Goal: Information Seeking & Learning: Check status

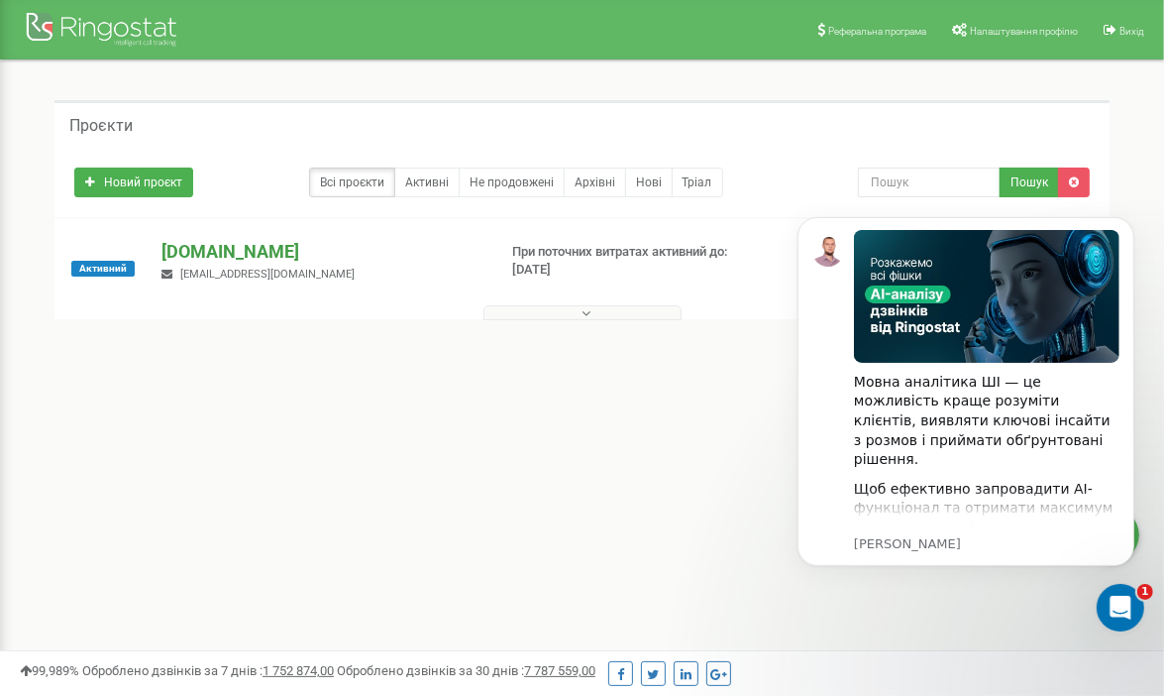
click at [238, 256] on p "[DOMAIN_NAME]" at bounding box center [321, 252] width 319 height 26
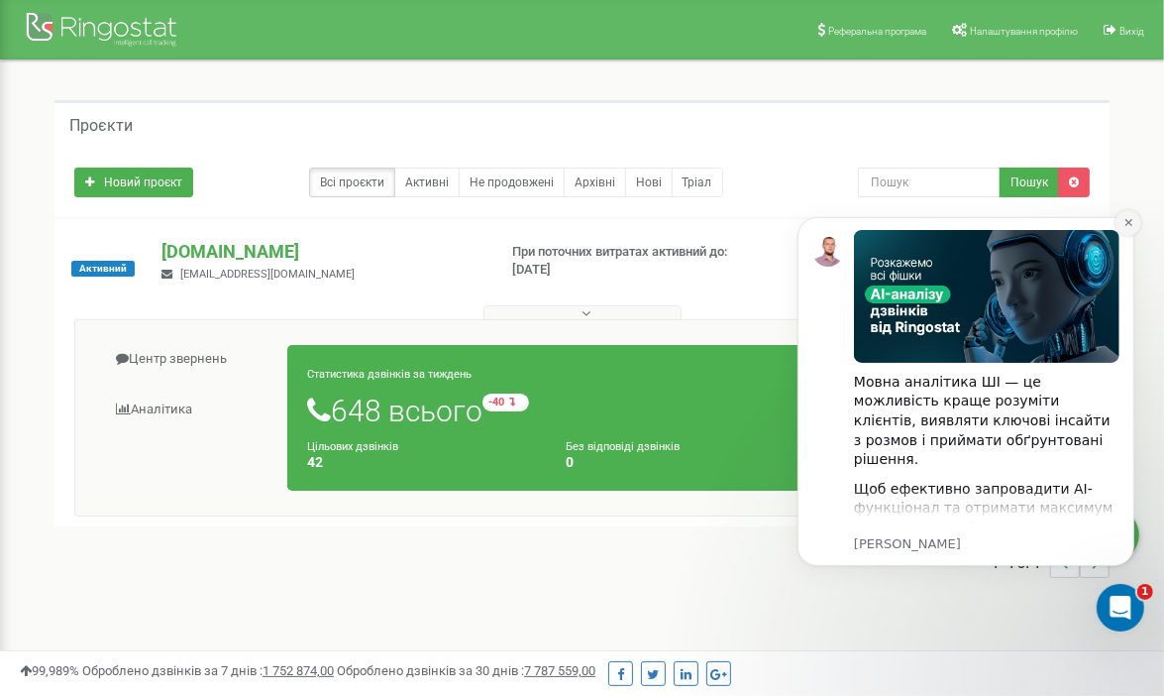
click at [1130, 219] on icon "Dismiss notification" at bounding box center [1127, 221] width 7 height 7
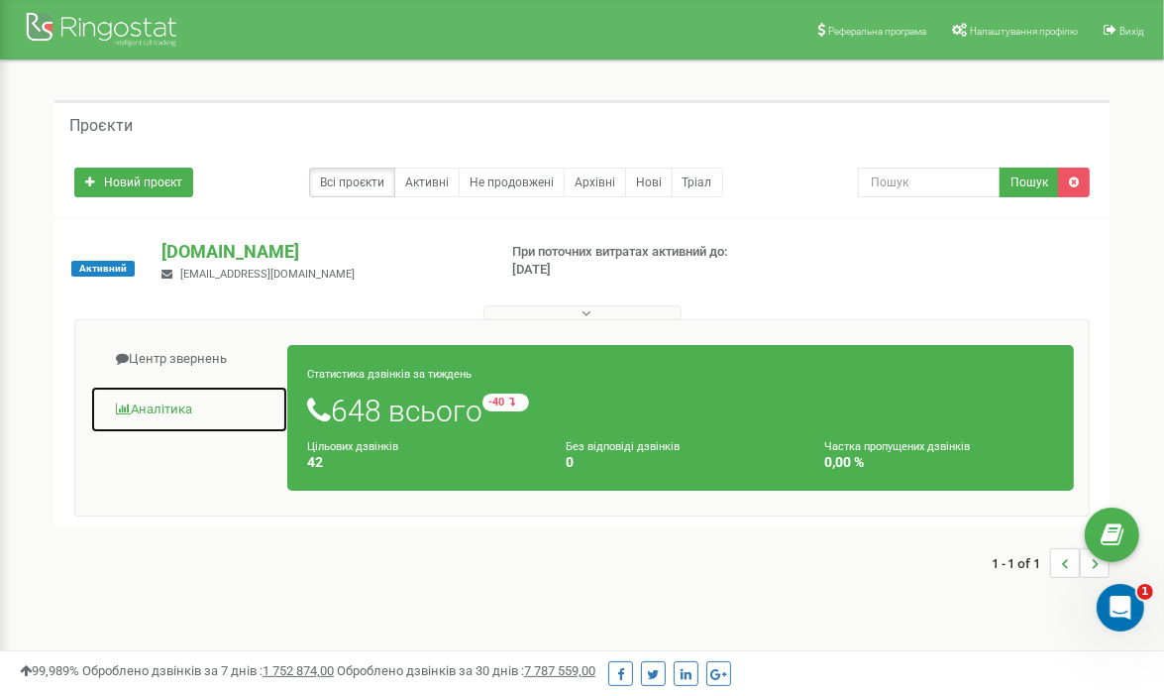
click at [168, 401] on link "Аналiтика" at bounding box center [189, 409] width 198 height 49
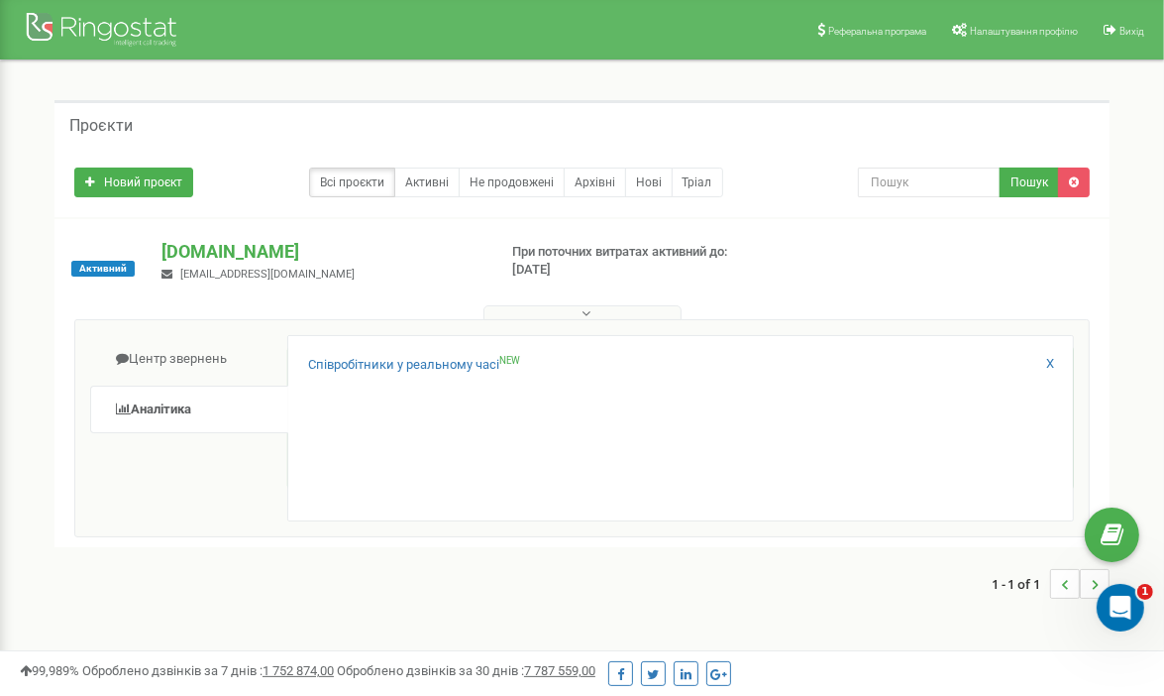
click at [124, 232] on div "Активний diodika.com.ua info@diodika.com.ua При поточних витратах активний до: …" at bounding box center [582, 383] width 1055 height 328
click at [384, 362] on link "Співробітники у реальному часі NEW" at bounding box center [414, 365] width 213 height 19
click at [133, 176] on link "Новий проєкт" at bounding box center [133, 182] width 119 height 30
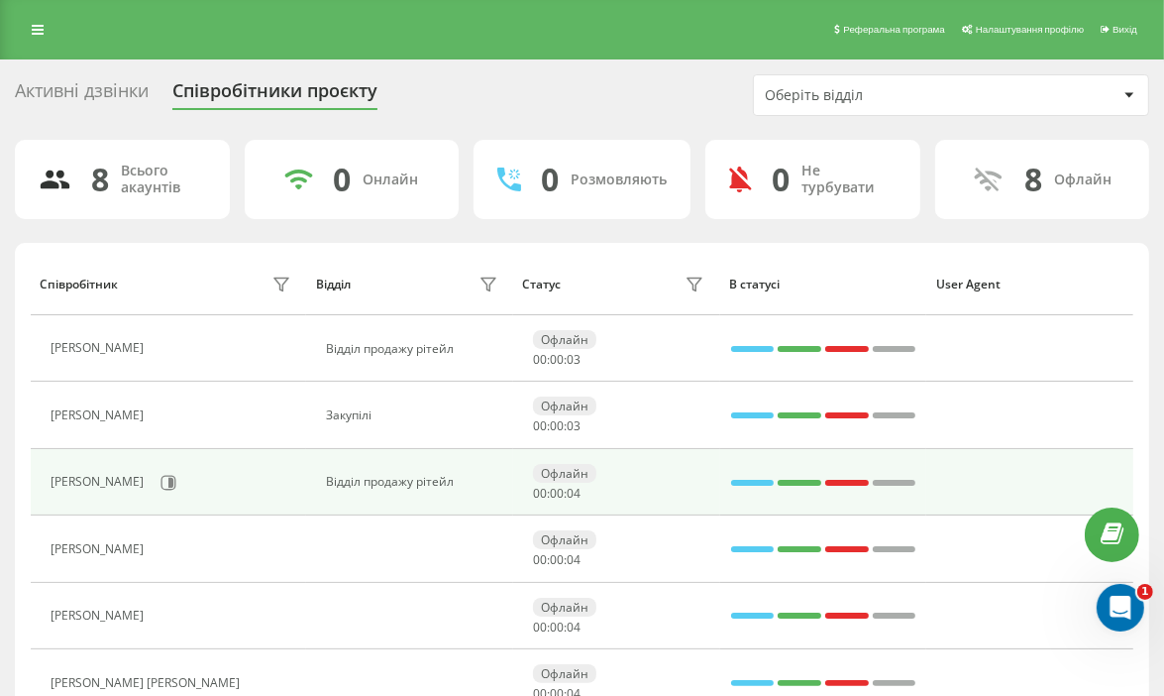
click at [128, 476] on div "[PERSON_NAME]" at bounding box center [100, 482] width 98 height 14
click at [95, 483] on div "[PERSON_NAME]" at bounding box center [100, 482] width 98 height 14
click at [173, 484] on icon at bounding box center [170, 482] width 5 height 10
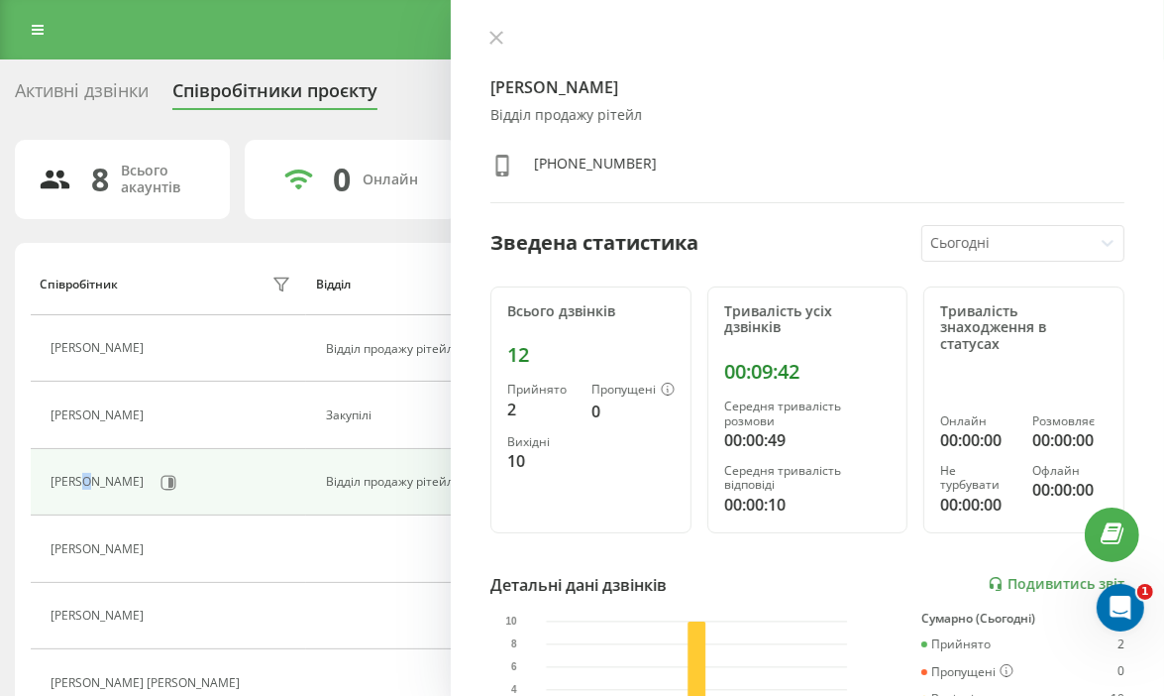
click at [1015, 246] on div at bounding box center [1008, 243] width 155 height 23
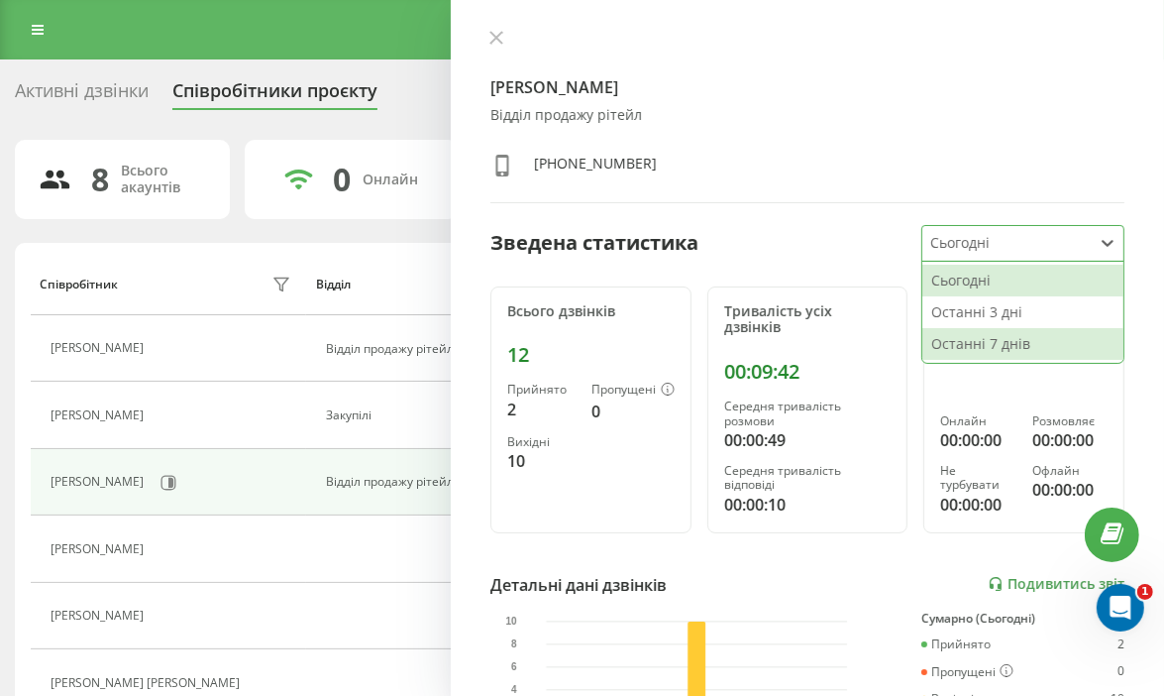
click at [991, 341] on div "Останні 7 днів" at bounding box center [1023, 344] width 201 height 32
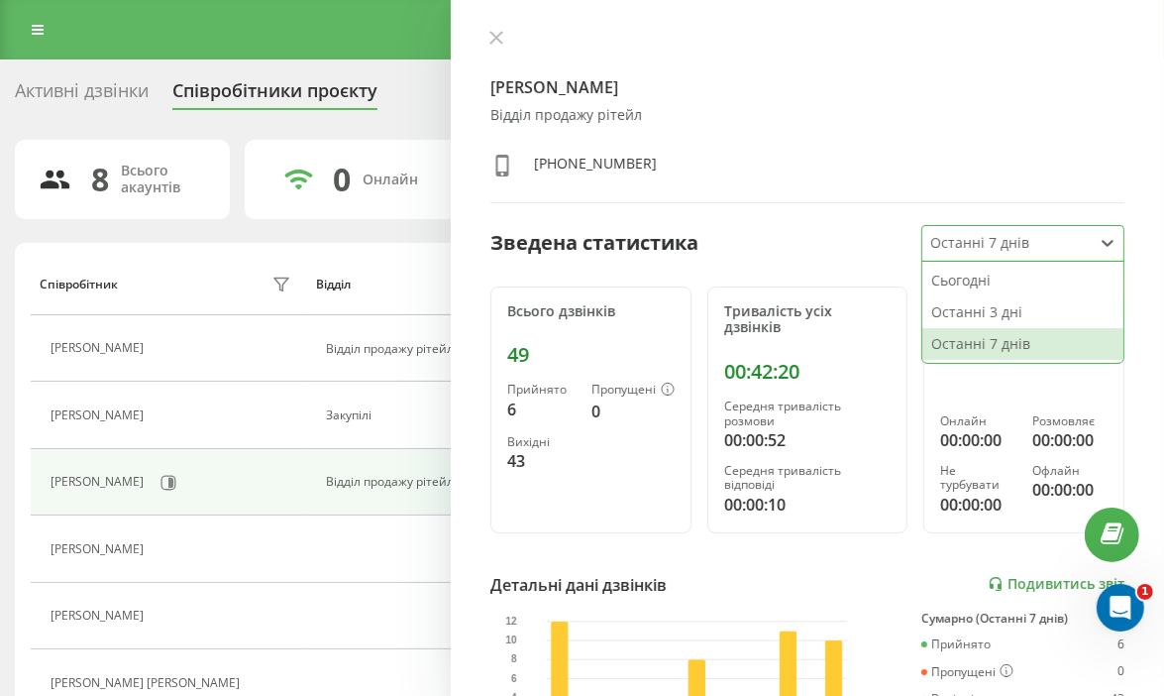
click at [1061, 236] on div at bounding box center [1008, 243] width 155 height 23
click at [975, 278] on div "Сьогодні" at bounding box center [1023, 281] width 201 height 32
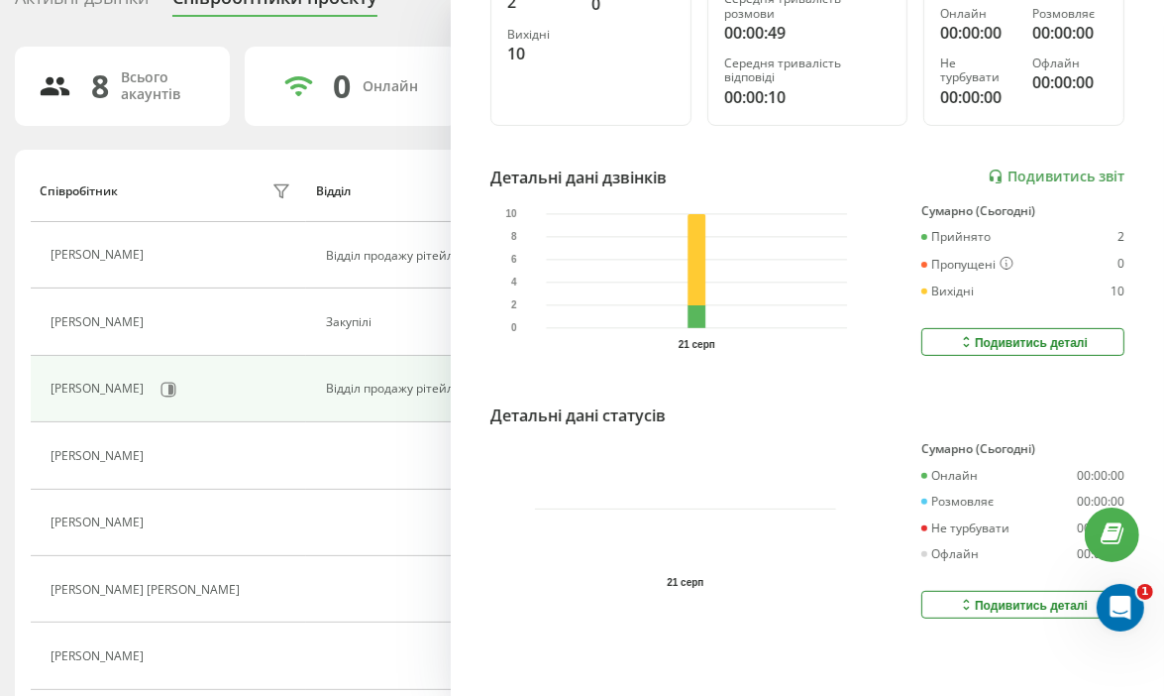
scroll to position [226, 0]
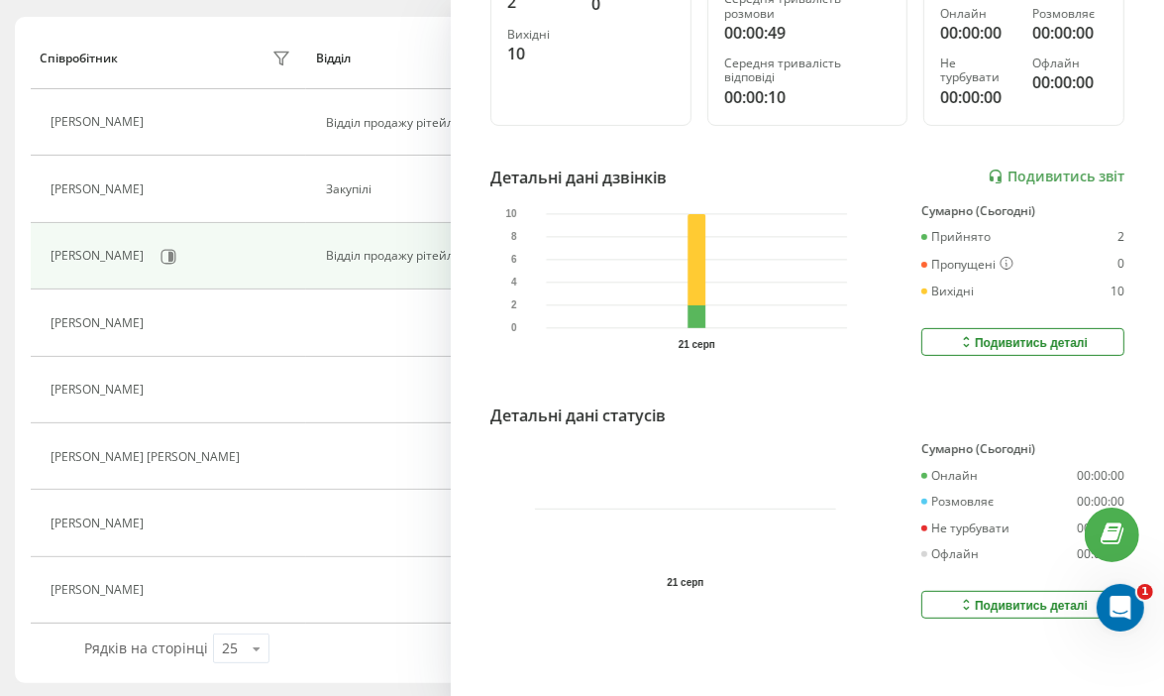
click at [958, 597] on icon at bounding box center [966, 605] width 17 height 16
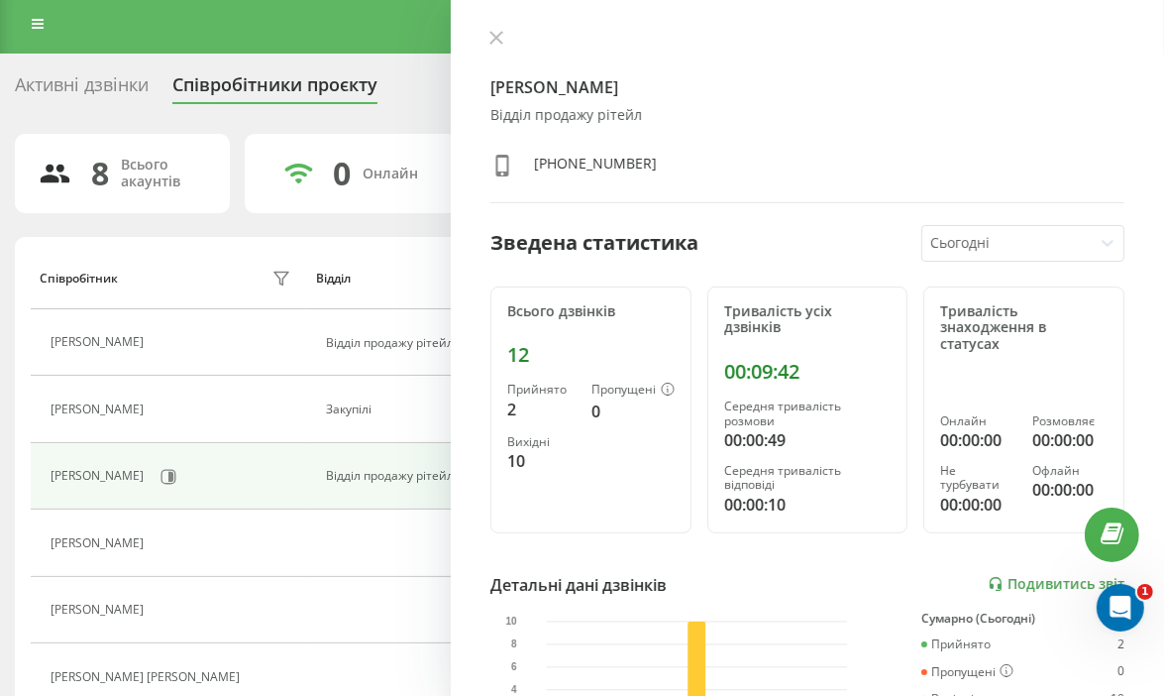
scroll to position [0, 0]
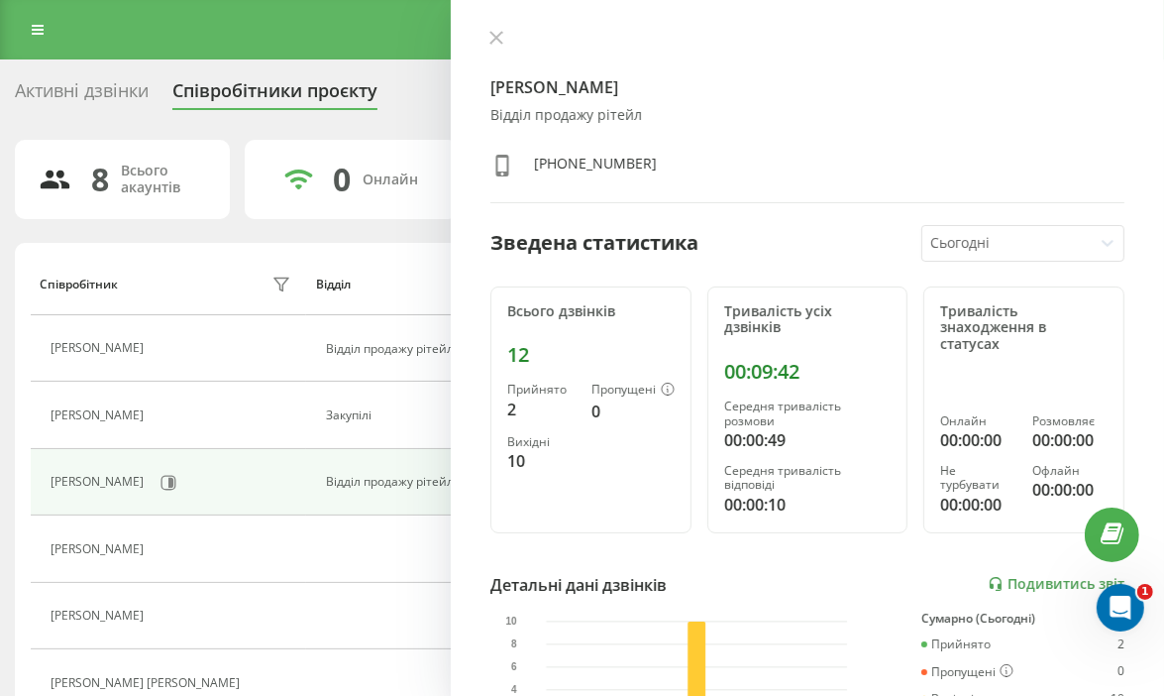
click at [807, 138] on div "[PERSON_NAME] продажу рітейл [PHONE_NUMBER]" at bounding box center [808, 116] width 634 height 173
drag, startPoint x: 1017, startPoint y: 241, endPoint x: 1010, endPoint y: 257, distance: 17.3
click at [1018, 241] on div at bounding box center [1008, 243] width 155 height 23
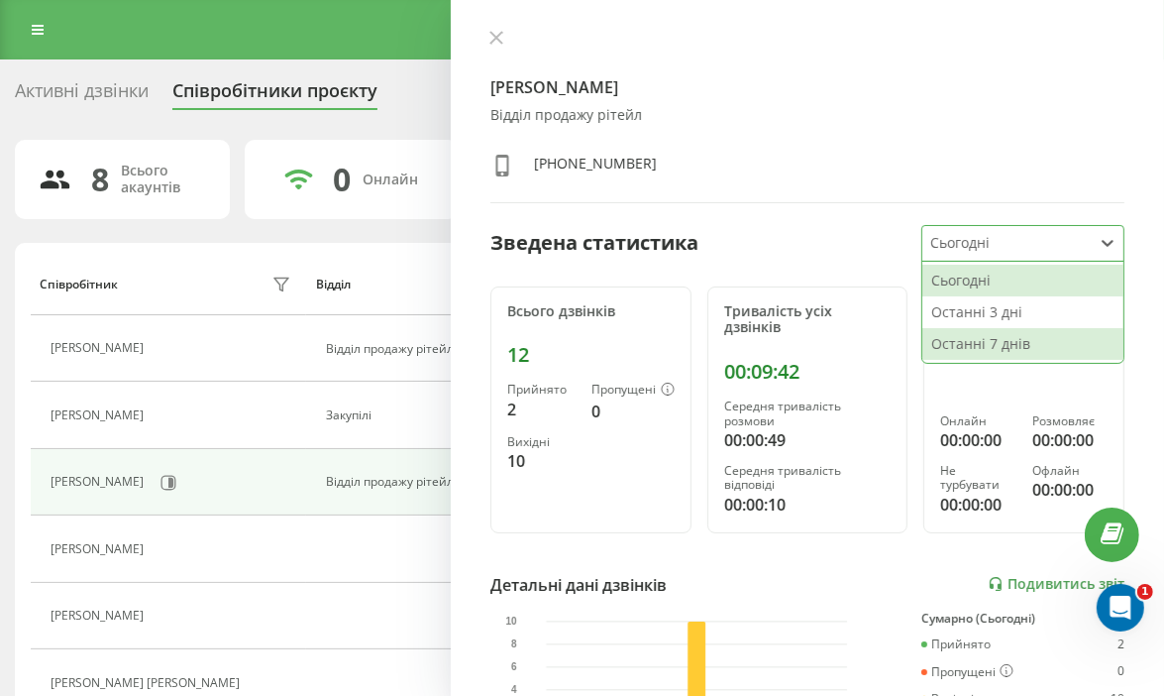
click at [973, 333] on div "Останні 7 днів" at bounding box center [1023, 344] width 201 height 32
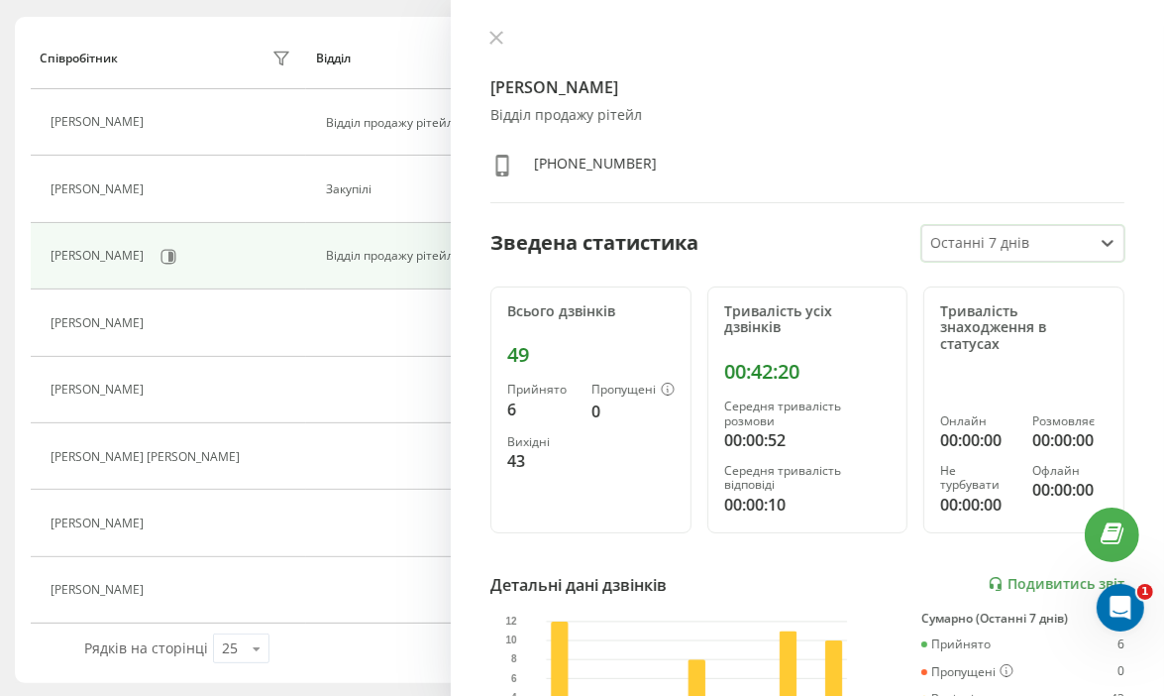
click at [785, 341] on div "Тривалість усіх дзвінків 00:42:20 Середня тривалість розмови 00:00:52 Середня т…" at bounding box center [808, 409] width 201 height 247
click at [611, 353] on div "49" at bounding box center [590, 355] width 167 height 24
click at [501, 342] on div "Всього дзвінків 49 Прийнято 6 Пропущені 0 Вихідні 43" at bounding box center [591, 409] width 201 height 247
click at [516, 352] on div "49" at bounding box center [590, 355] width 167 height 24
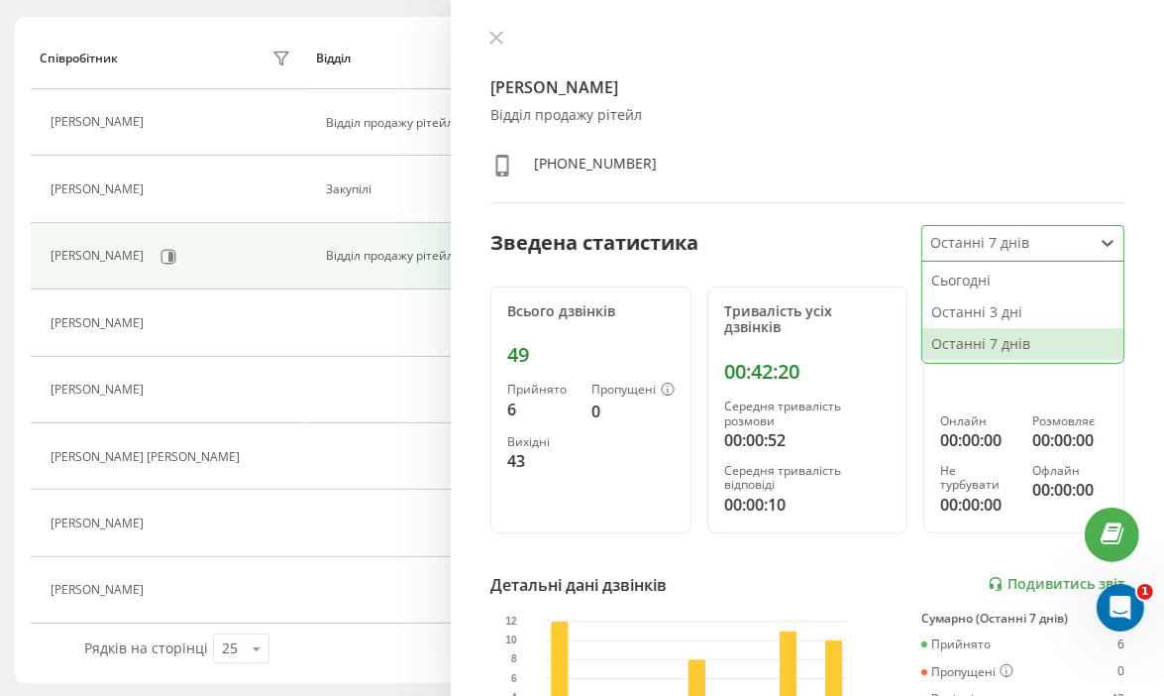
click at [1037, 238] on div at bounding box center [1008, 243] width 155 height 23
click at [967, 317] on div "Останні 3 дні" at bounding box center [1023, 312] width 201 height 32
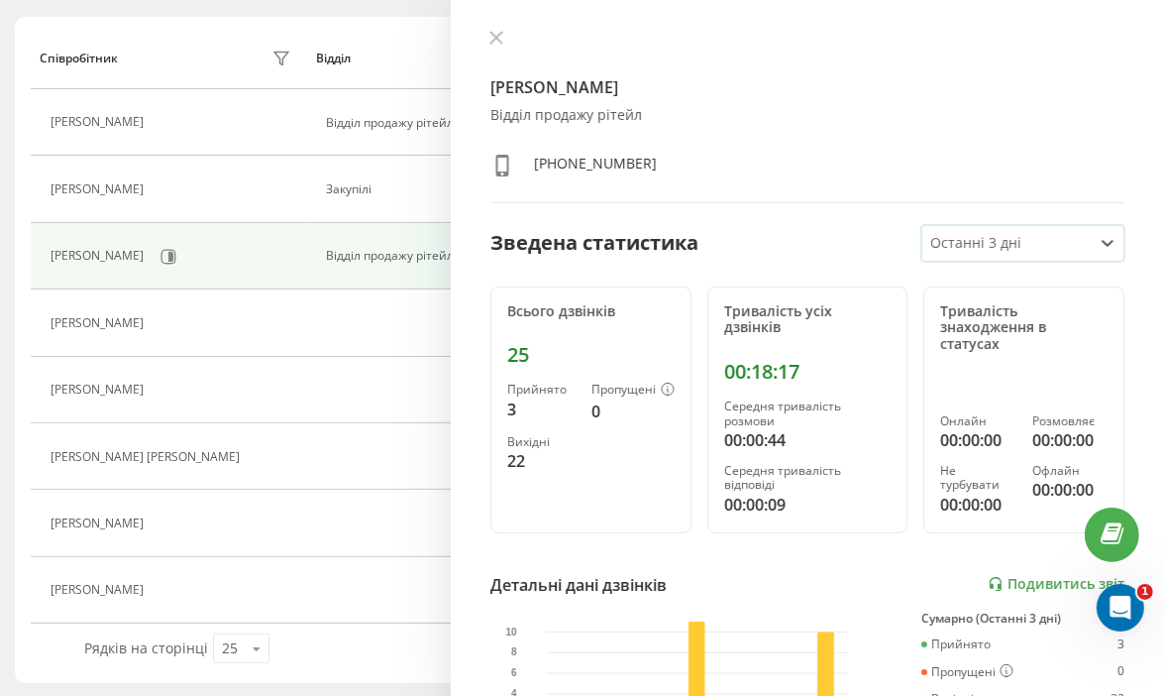
click at [1048, 239] on div at bounding box center [1008, 243] width 155 height 23
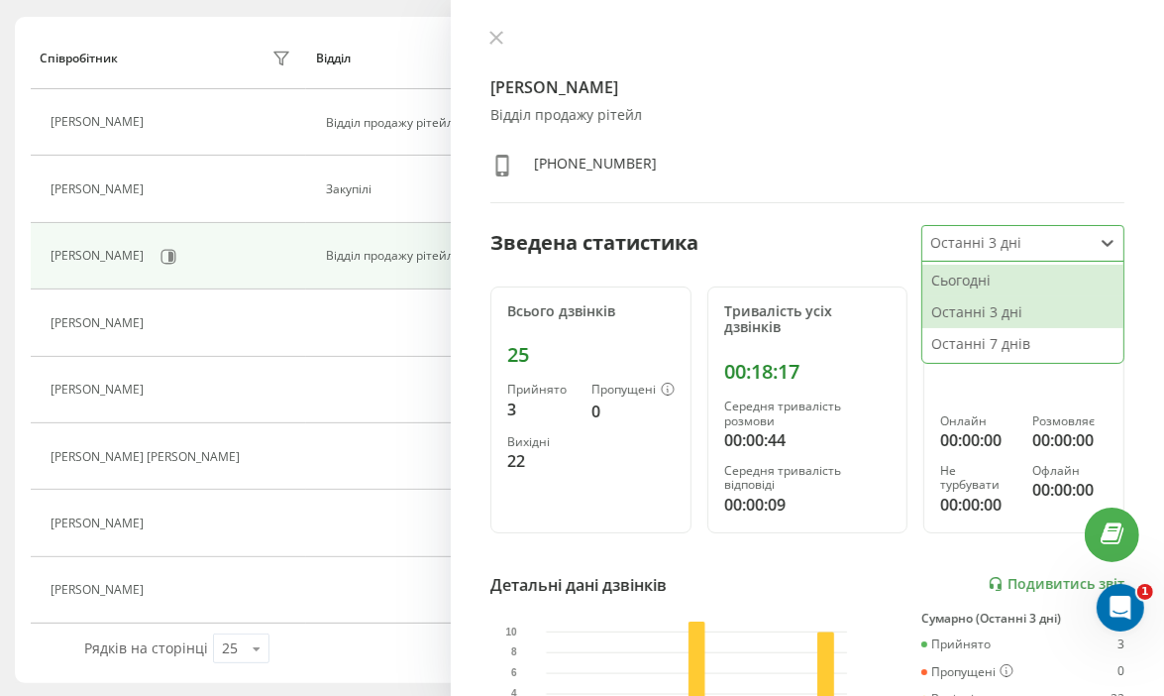
click at [991, 287] on div "Сьогодні" at bounding box center [1023, 281] width 201 height 32
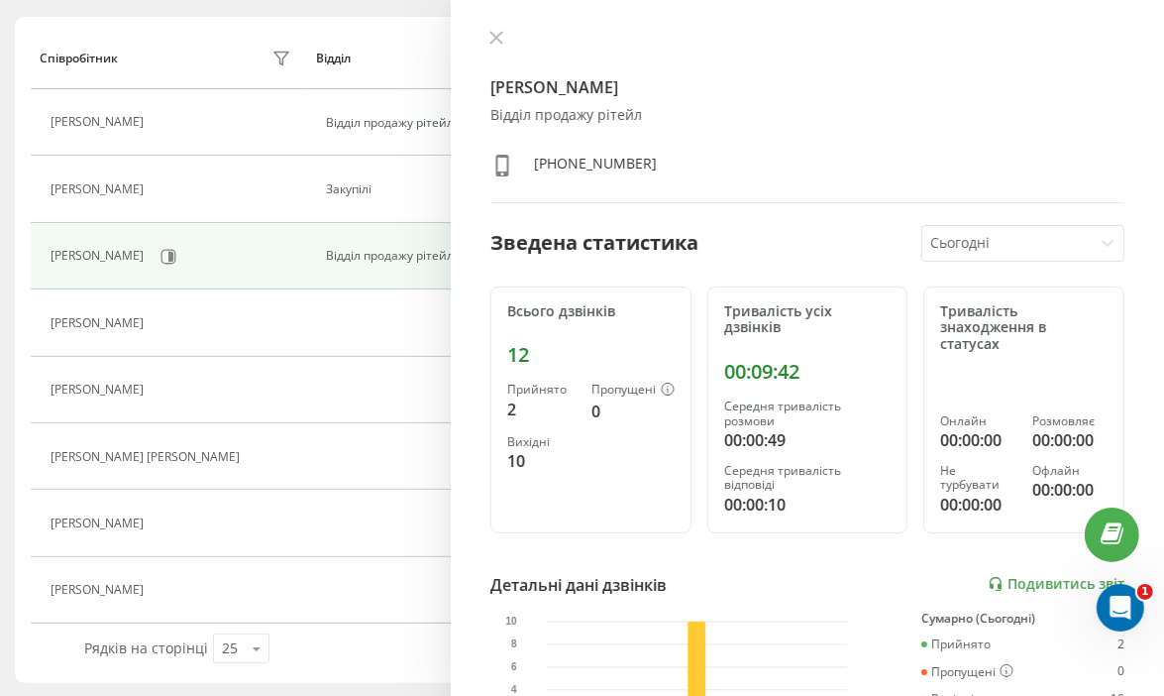
click at [595, 348] on div "12" at bounding box center [590, 355] width 167 height 24
click at [495, 37] on icon at bounding box center [497, 38] width 12 height 12
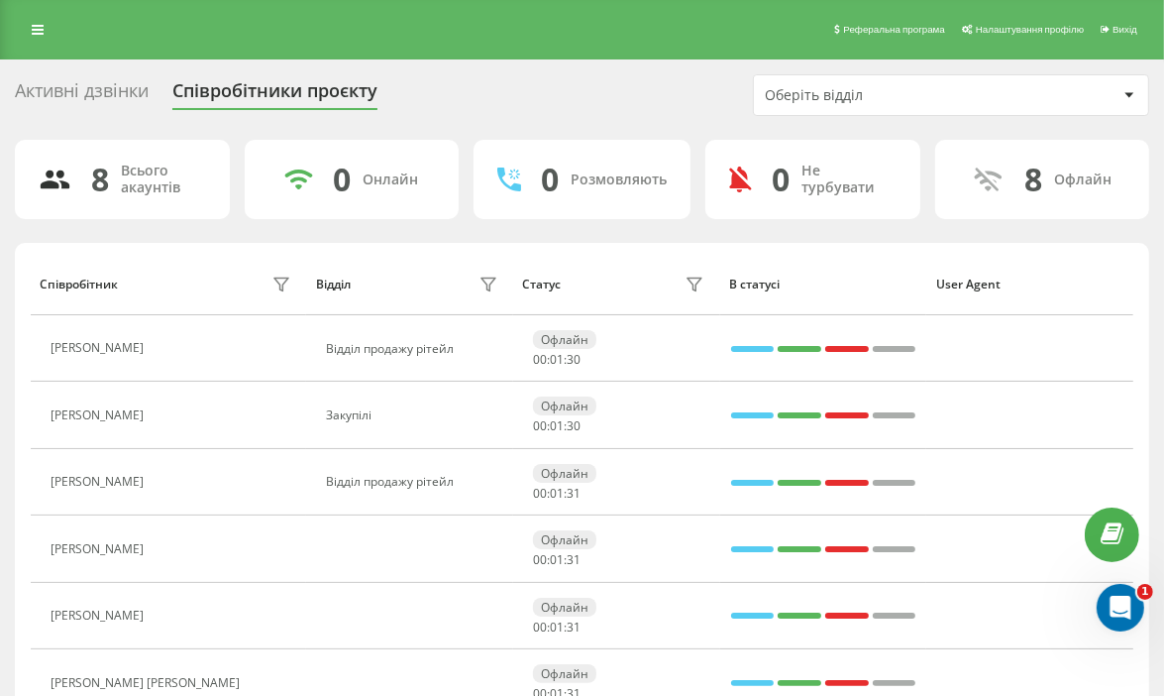
click at [1094, 98] on div "Оберіть відділ" at bounding box center [941, 95] width 353 height 17
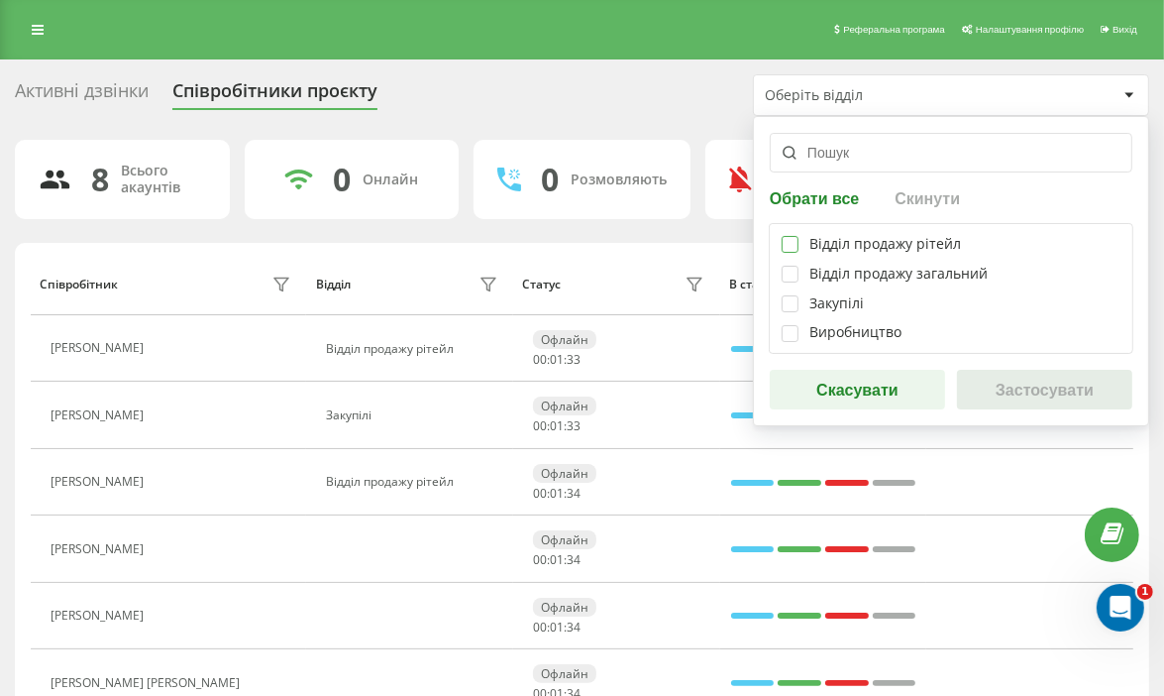
click at [795, 236] on label at bounding box center [790, 236] width 17 height 0
checkbox input "true"
click at [1015, 388] on button "Застосувати" at bounding box center [1044, 390] width 175 height 40
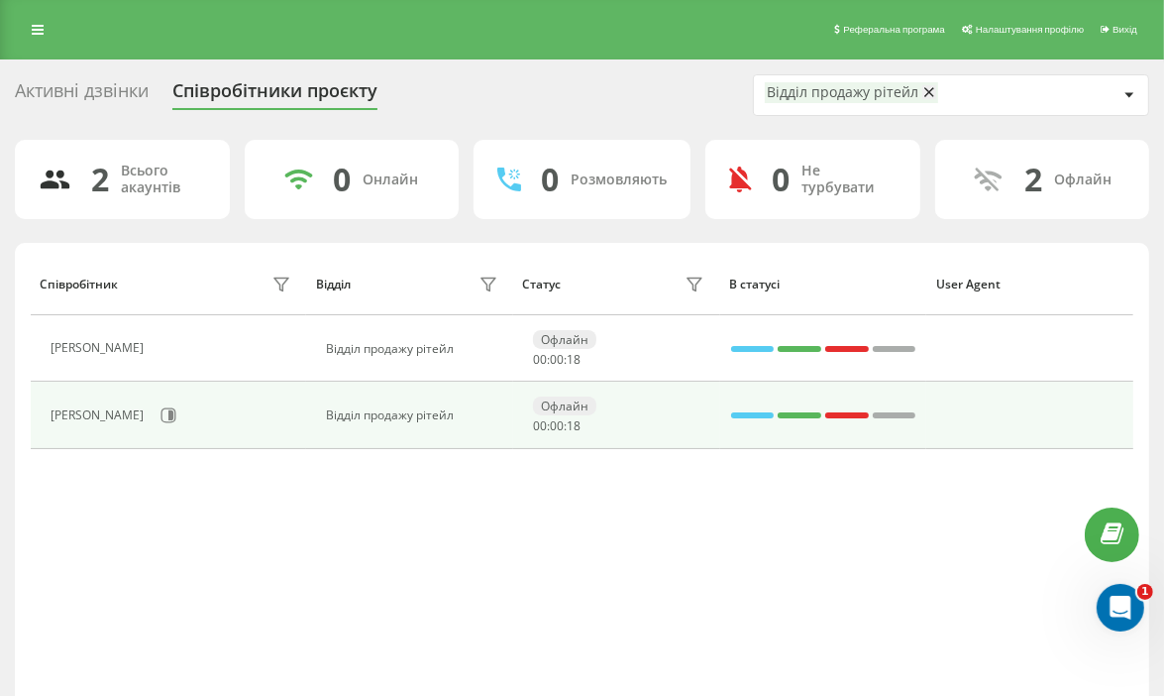
click at [768, 416] on div at bounding box center [753, 415] width 44 height 6
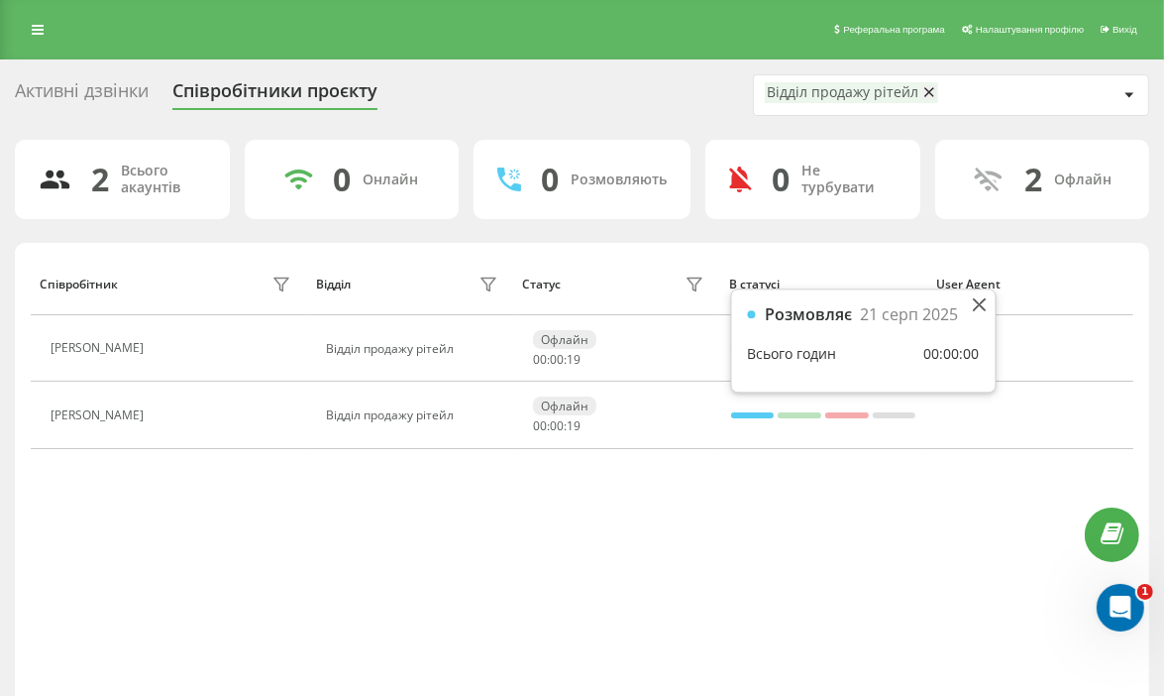
click at [823, 346] on div "Всього годин" at bounding box center [792, 355] width 89 height 19
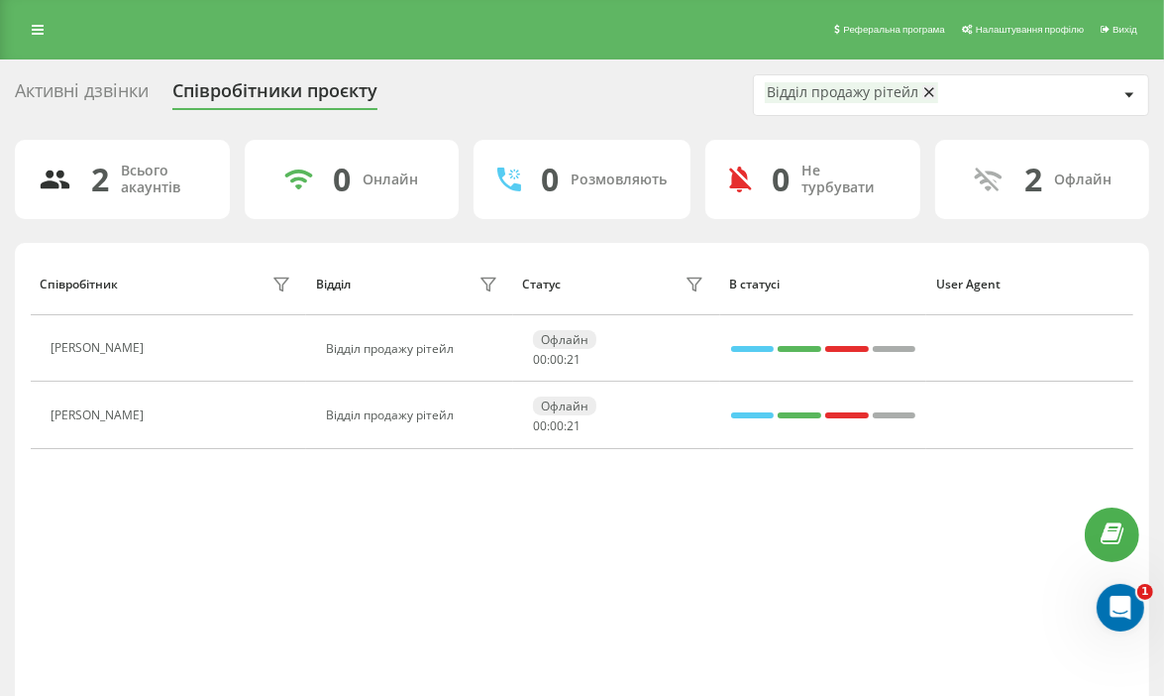
click at [135, 167] on div "Всього акаунтів" at bounding box center [163, 180] width 85 height 34
click at [118, 91] on div "Активні дзвінки" at bounding box center [82, 95] width 134 height 31
